Goal: Task Accomplishment & Management: Manage account settings

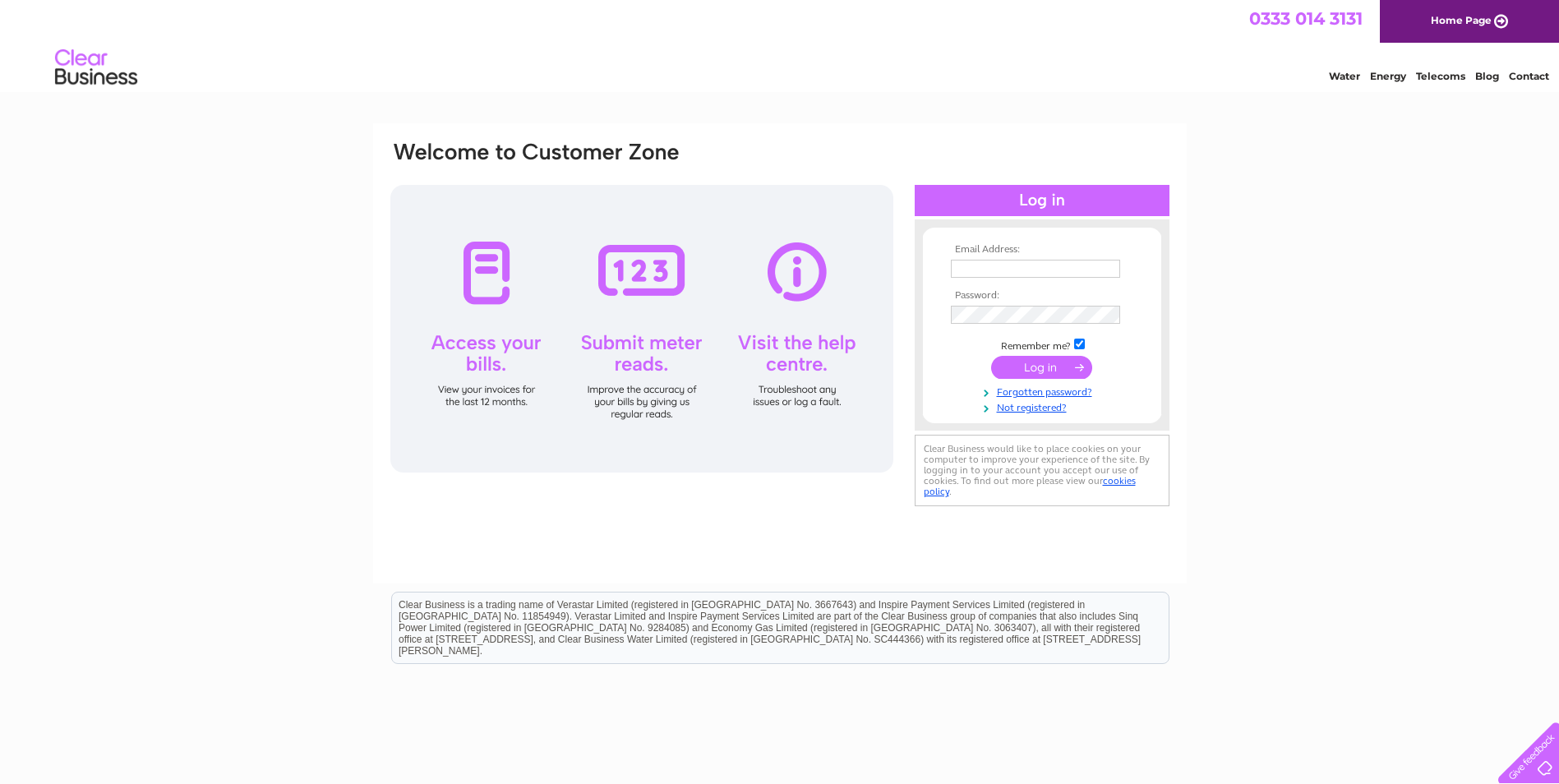
type input "[EMAIL_ADDRESS][DOMAIN_NAME]"
click at [1052, 363] on input "submit" at bounding box center [1042, 369] width 101 height 23
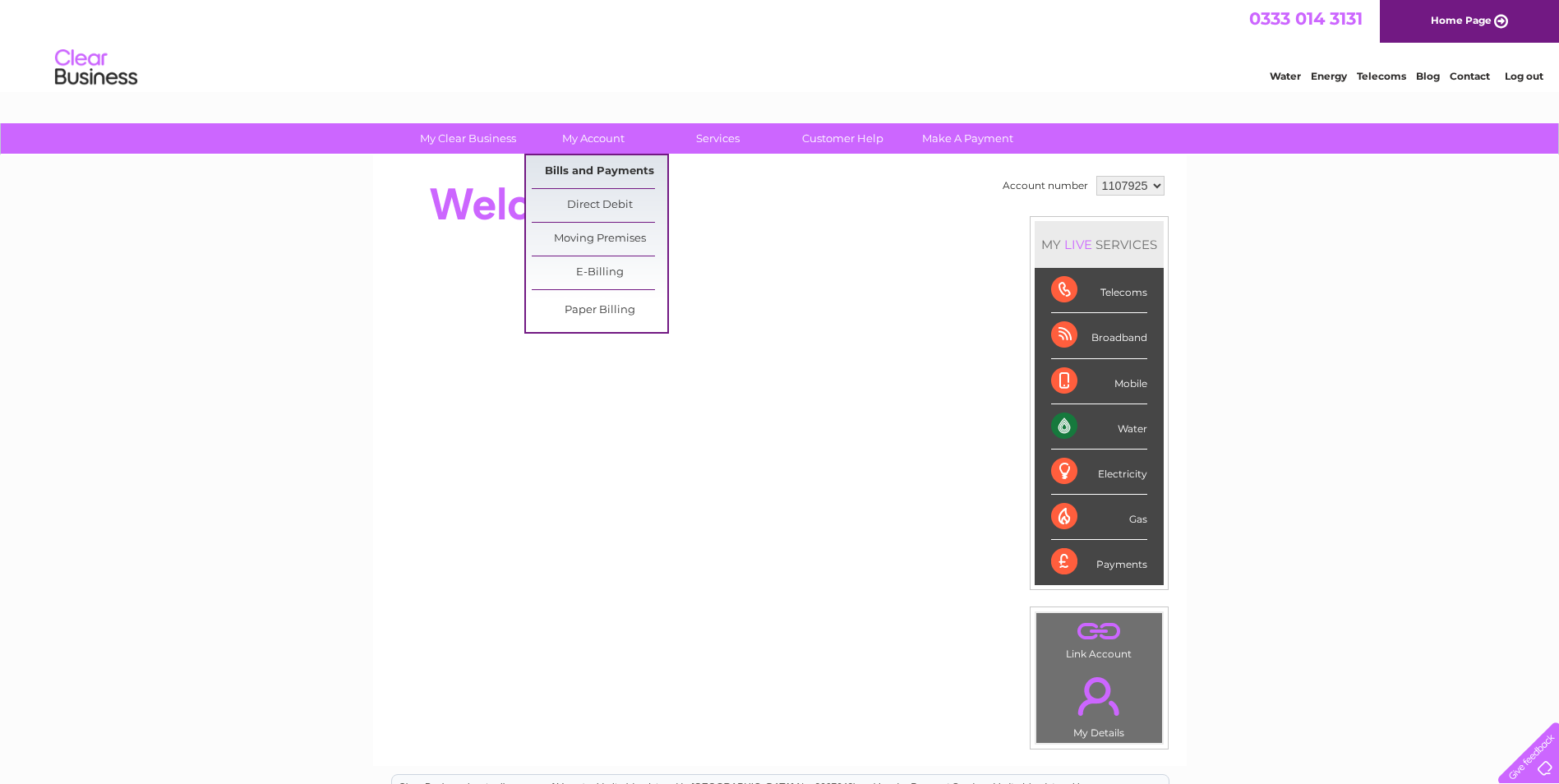
click at [576, 169] on link "Bills and Payments" at bounding box center [599, 172] width 136 height 33
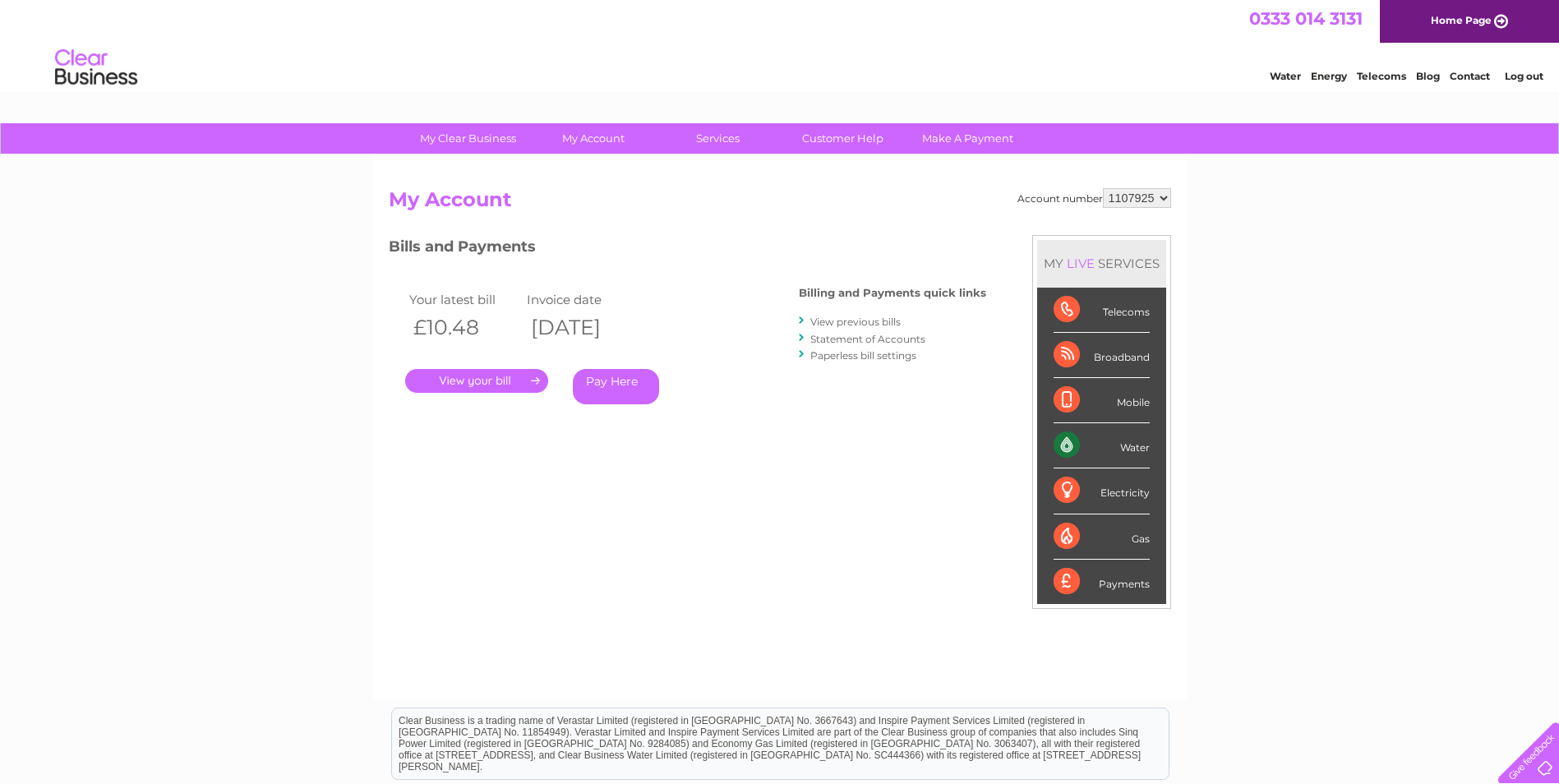
click at [503, 378] on link "." at bounding box center [476, 380] width 143 height 24
